Goal: Task Accomplishment & Management: Complete application form

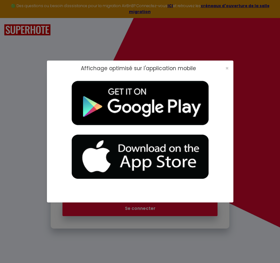
click at [226, 68] on span "×" at bounding box center [226, 68] width 3 height 8
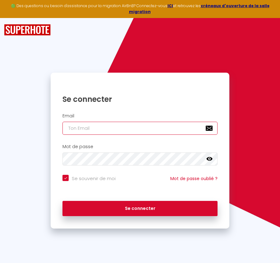
click at [90, 122] on input "email" at bounding box center [139, 128] width 155 height 13
paste input "[PERSON_NAME][EMAIL_ADDRESS][PERSON_NAME][DOMAIN_NAME]"
type input "[PERSON_NAME][EMAIL_ADDRESS][PERSON_NAME][DOMAIN_NAME]"
checkbox input "true"
type input "[PERSON_NAME][EMAIL_ADDRESS][PERSON_NAME][DOMAIN_NAME]"
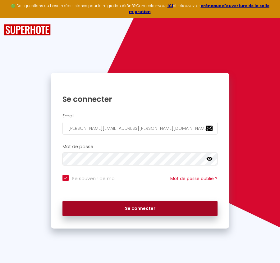
click at [181, 202] on button "Se connecter" at bounding box center [139, 209] width 155 height 16
checkbox input "true"
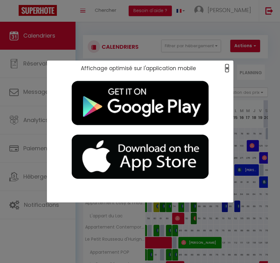
click at [227, 68] on span "×" at bounding box center [226, 68] width 3 height 8
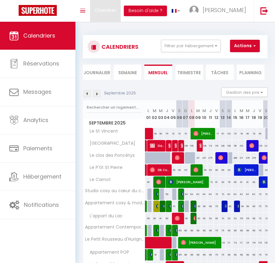
click at [109, 12] on span "Chercher" at bounding box center [105, 10] width 21 height 7
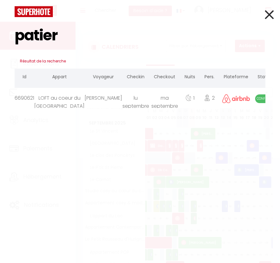
type input "patier"
click at [180, 102] on div "1" at bounding box center [190, 98] width 20 height 20
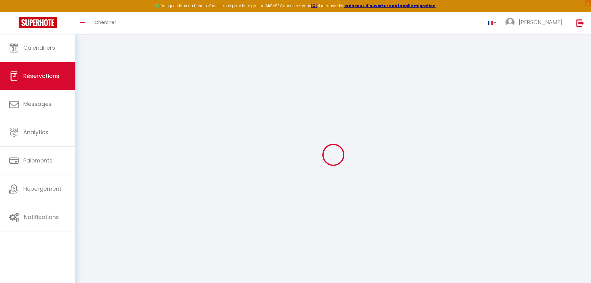
type input "[PERSON_NAME]"
type input "Patier"
type input "[EMAIL_ADDRESS][DOMAIN_NAME]"
type input "[PHONE_NUMBER]"
select select
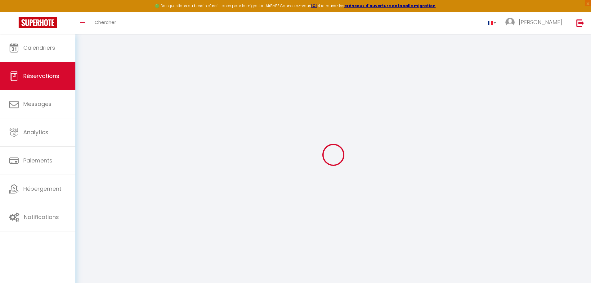
type input "14.58"
select select "5355"
select select "1"
select select
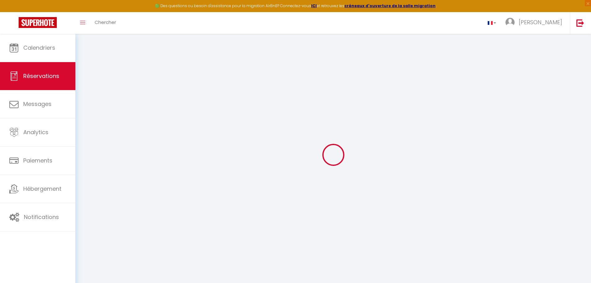
type input "2"
select select "12"
select select
type input "81"
checkbox input "false"
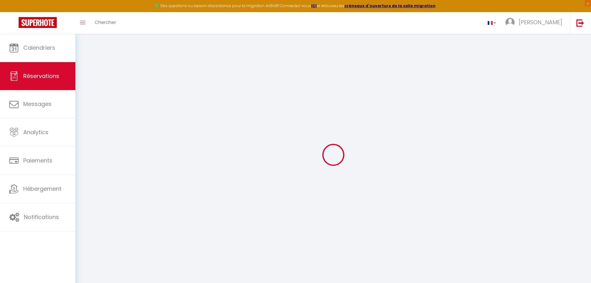
select select "1"
type input "0"
select index
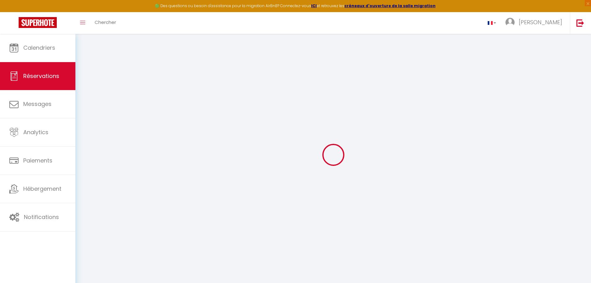
select select
select select "15"
checkbox input "false"
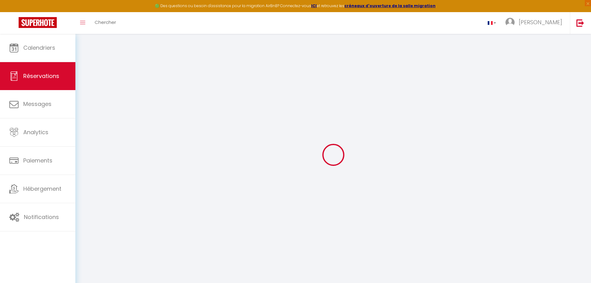
select index
select select
checkbox input "false"
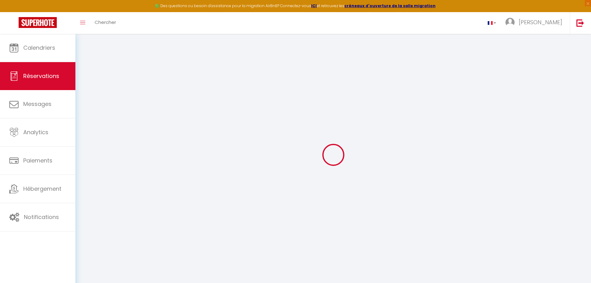
select index
select select
checkbox input "false"
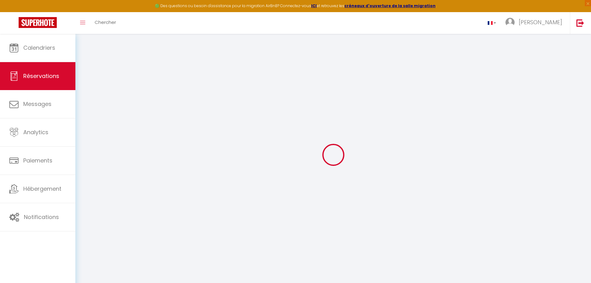
select index
select select
checkbox input "false"
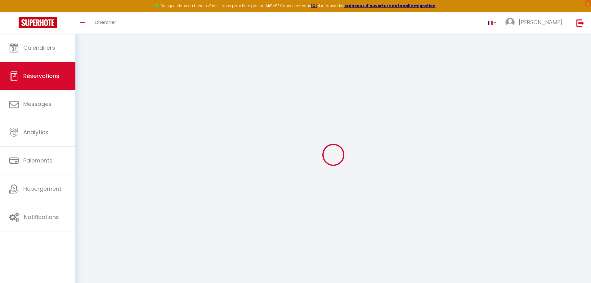
select index
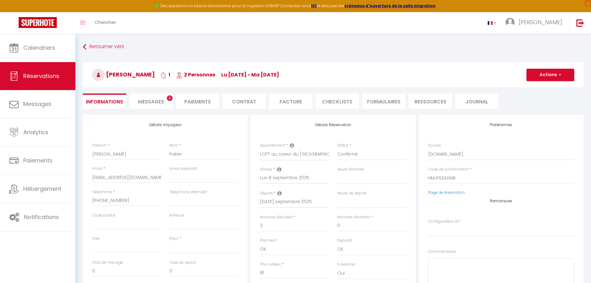
select select
type input "4.05"
select select
checkbox input "false"
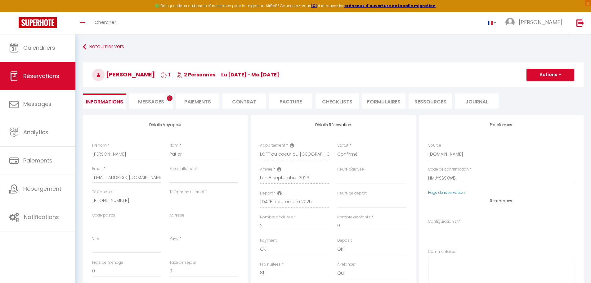
select index
select select
checkbox input "false"
select index
select select
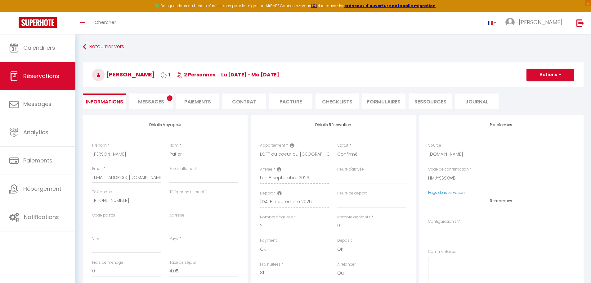
select select
click at [154, 101] on span "Messages" at bounding box center [151, 101] width 26 height 7
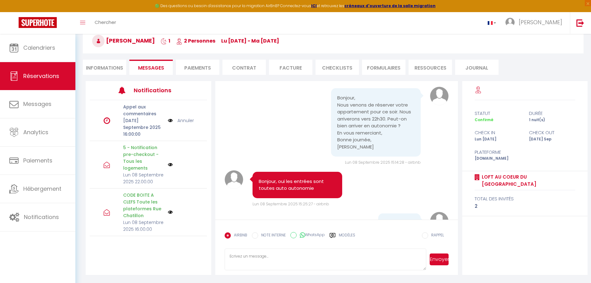
scroll to position [59, 0]
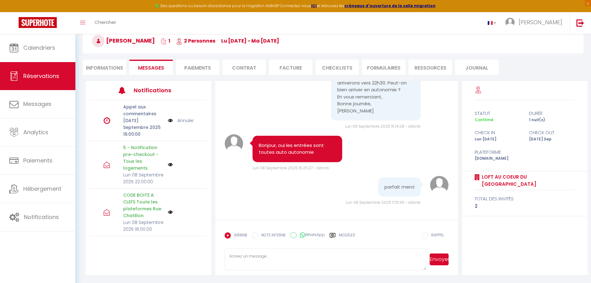
click at [107, 65] on li "Informations" at bounding box center [104, 67] width 43 height 15
select select
select index
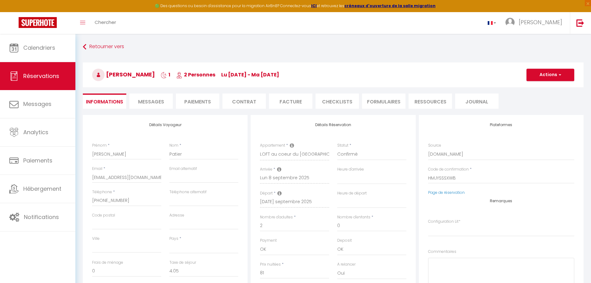
click at [167, 103] on li "Messages" at bounding box center [150, 100] width 43 height 15
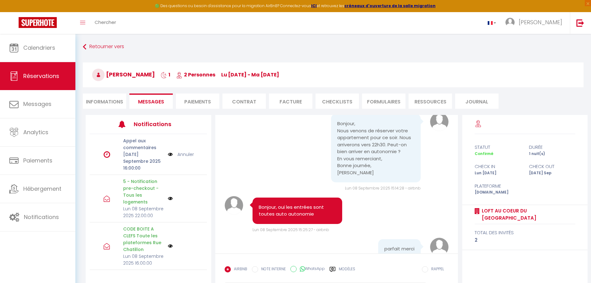
scroll to position [59, 0]
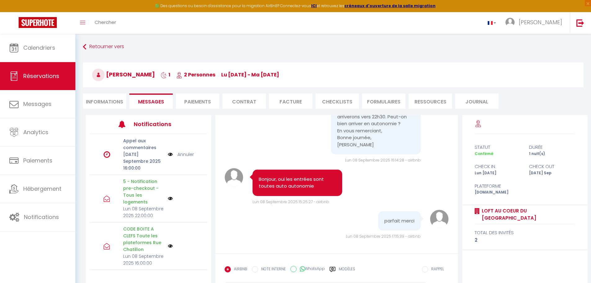
click at [168, 200] on img at bounding box center [170, 198] width 5 height 5
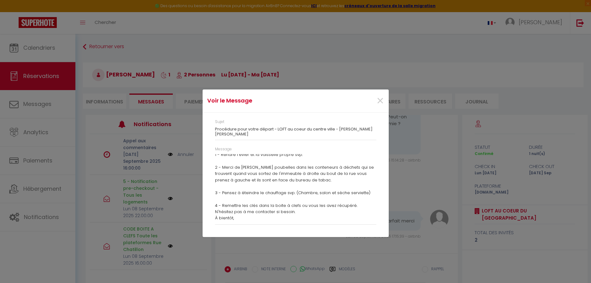
scroll to position [0, 0]
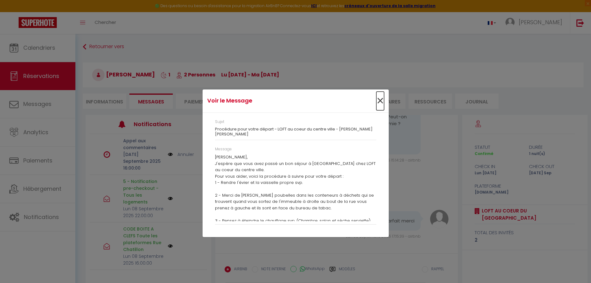
click at [279, 101] on span "×" at bounding box center [380, 101] width 8 height 19
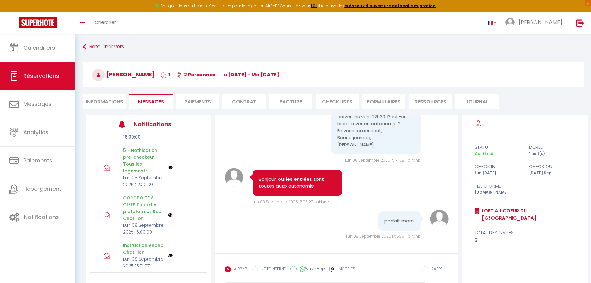
scroll to position [34, 0]
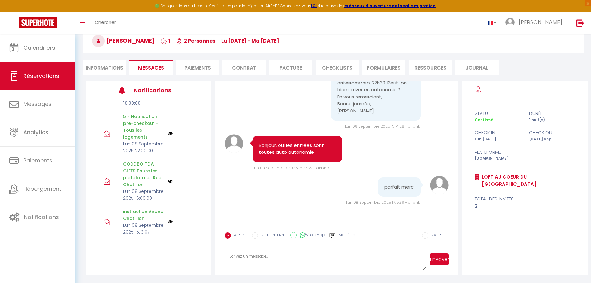
click at [168, 178] on img at bounding box center [170, 180] width 5 height 5
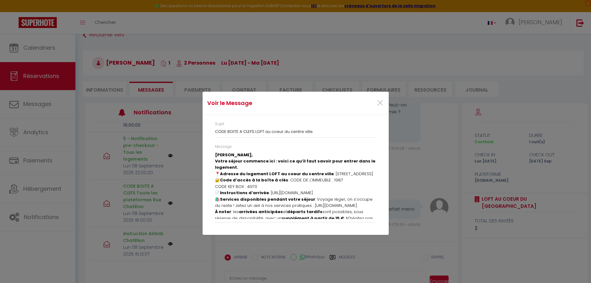
scroll to position [0, 0]
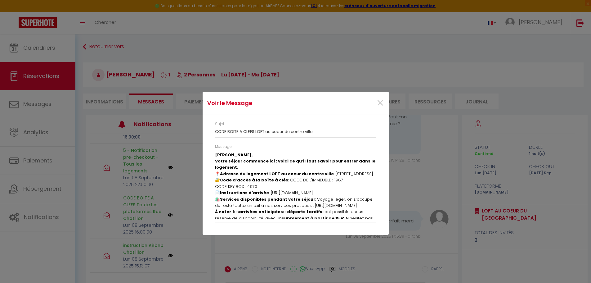
click at [279, 188] on p "🔐 Code d’accès à la boîte à clés : CODE DE L'IMMEUBLE : 1987​ CODE KEY BOX : 49…" at bounding box center [295, 183] width 161 height 13
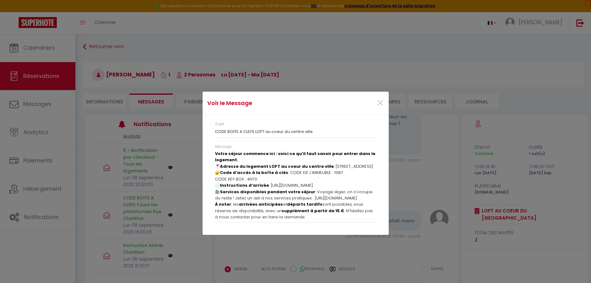
scroll to position [9, 0]
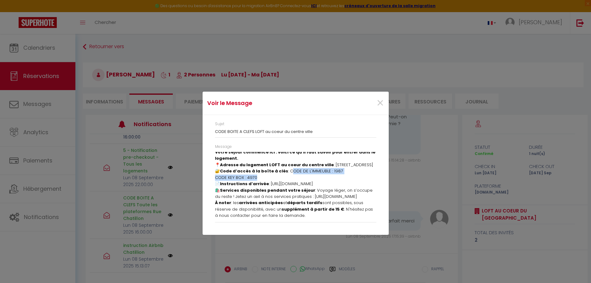
drag, startPoint x: 284, startPoint y: 177, endPoint x: 336, endPoint y: 182, distance: 51.8
click at [279, 181] on p "🔐 Code d’accès à la boîte à clés : CODE DE L'IMMEUBLE : 1987​ CODE KEY BOX : 49…" at bounding box center [295, 174] width 161 height 13
copy p "CODE DE L'IMMEUBLE : 1987​ CODE KEY BOX : 4970"
click at [268, 181] on p "🔐 Code d’accès à la boîte à clés : CODE DE L'IMMEUBLE : 1987​ CODE KEY BOX : 49…" at bounding box center [295, 174] width 161 height 13
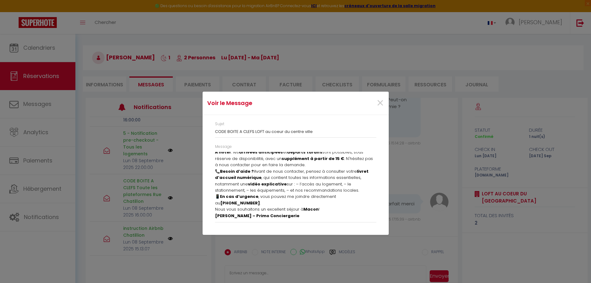
scroll to position [34, 0]
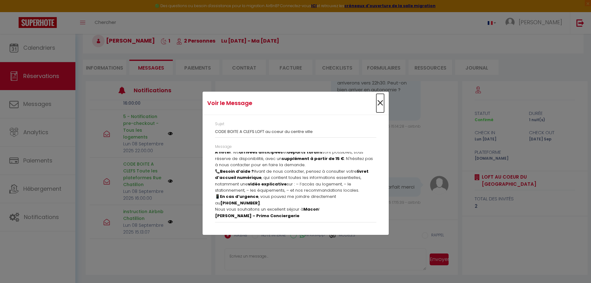
click at [279, 101] on span "×" at bounding box center [380, 103] width 8 height 19
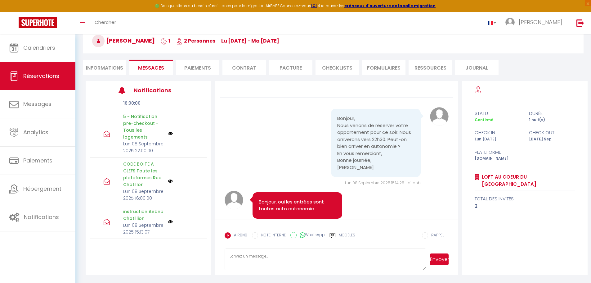
scroll to position [0, 0]
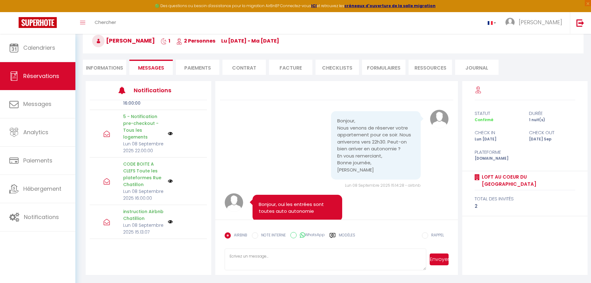
click at [119, 66] on li "Informations" at bounding box center [104, 67] width 43 height 15
select select
select index
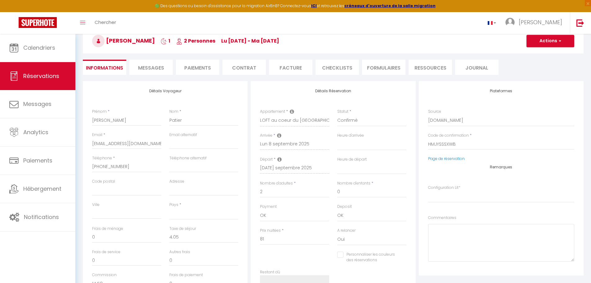
select select
select index
checkbox input "false"
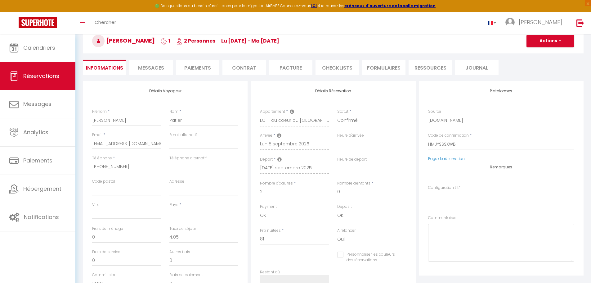
select select
select index
checkbox input "false"
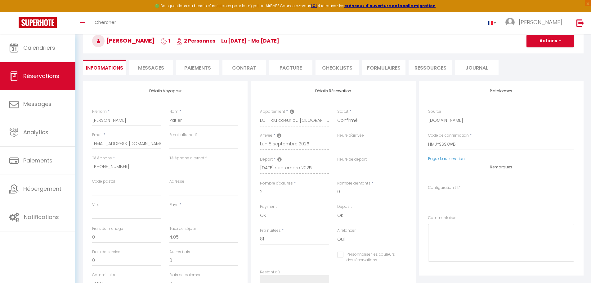
click at [150, 68] on span "Messages" at bounding box center [151, 67] width 26 height 7
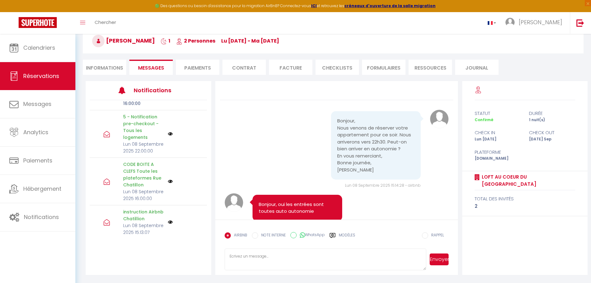
scroll to position [14, 0]
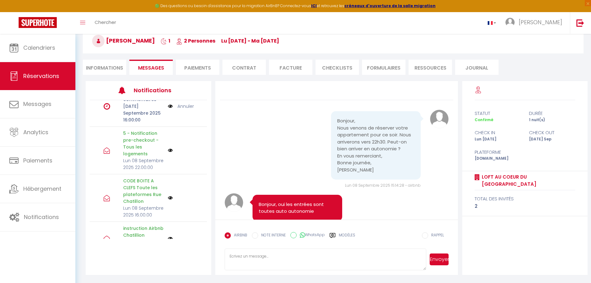
click at [168, 153] on img at bounding box center [170, 150] width 5 height 5
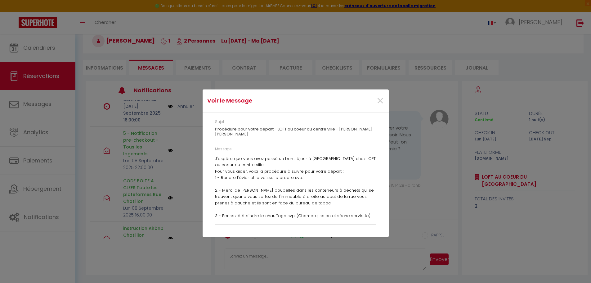
scroll to position [0, 0]
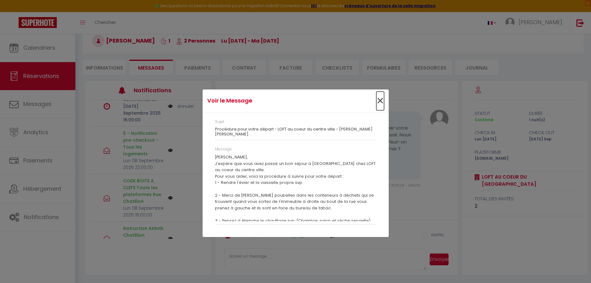
click at [279, 102] on span "×" at bounding box center [380, 101] width 8 height 19
